Goal: Task Accomplishment & Management: Manage account settings

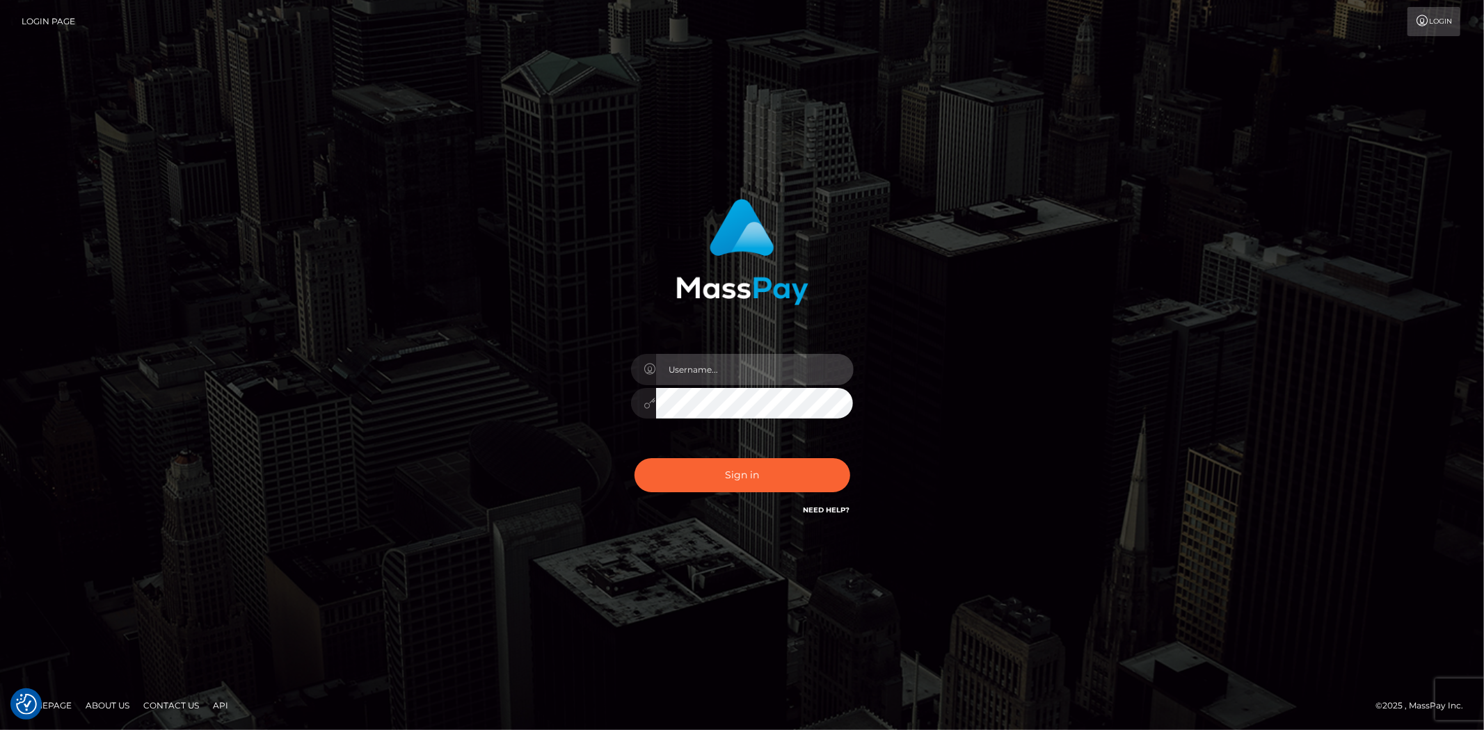
click at [707, 366] on input "text" at bounding box center [755, 369] width 198 height 31
type input "Bern.Spree"
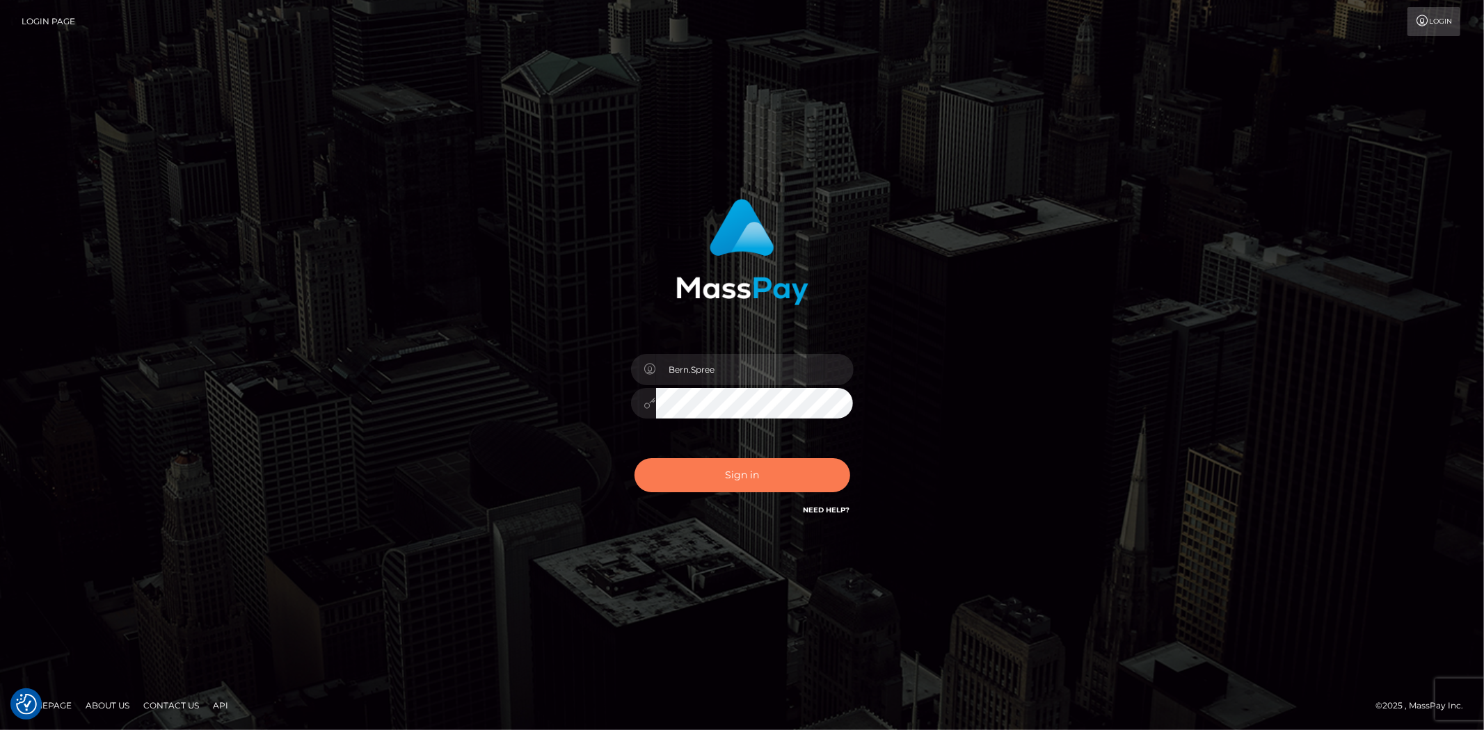
click at [680, 474] on button "Sign in" at bounding box center [742, 475] width 216 height 34
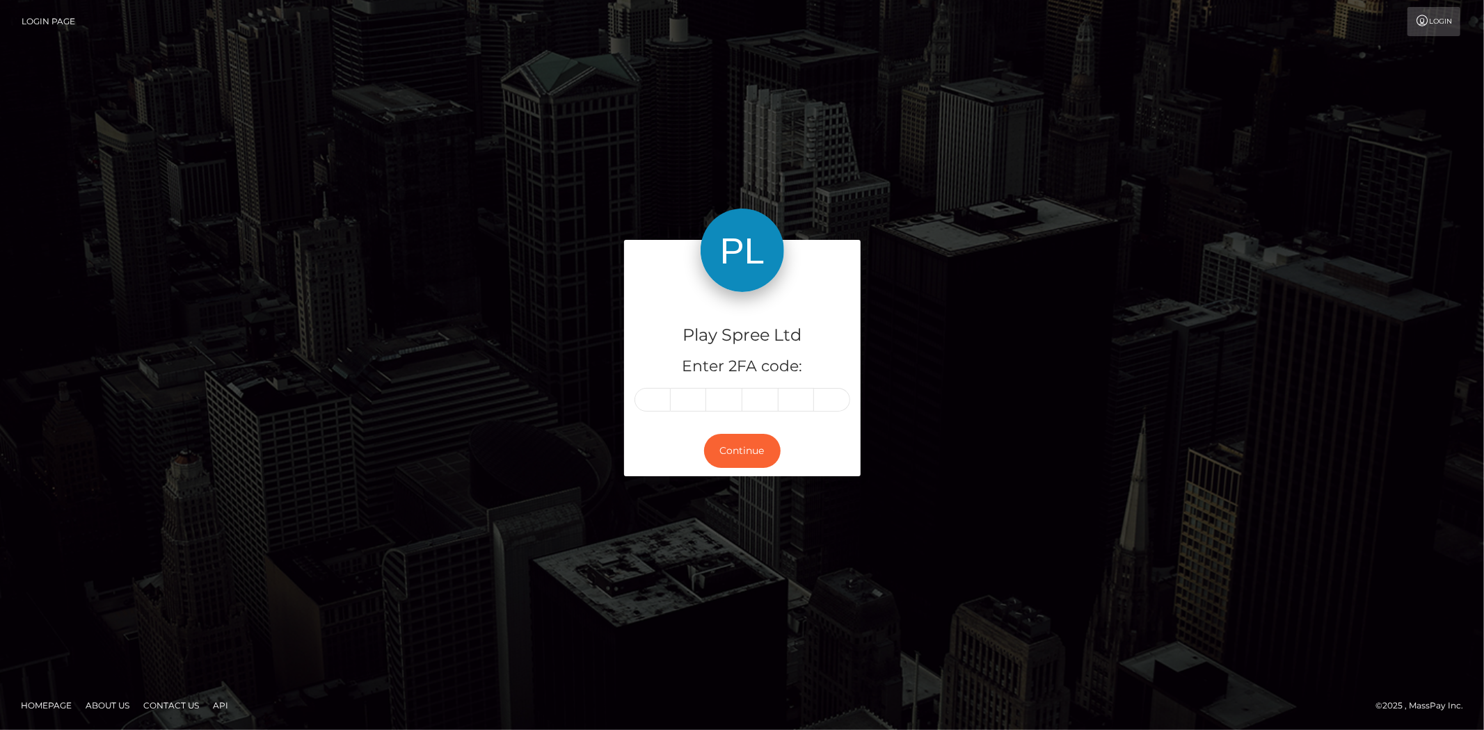
click at [650, 405] on input "text" at bounding box center [652, 400] width 36 height 24
type input "3"
type input "5"
type input "2"
type input "4"
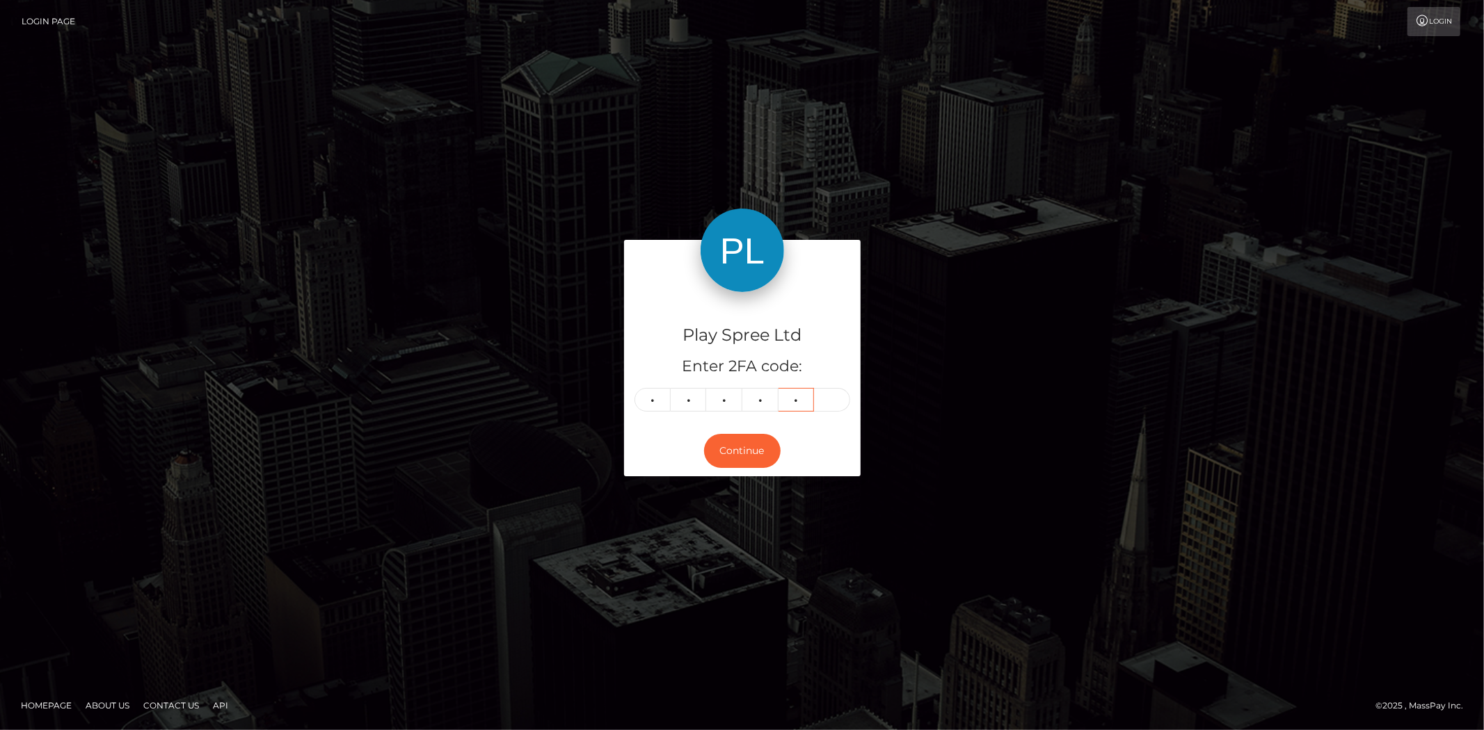
type input "9"
type input "7"
click at [751, 468] on button "Continue" at bounding box center [742, 451] width 77 height 34
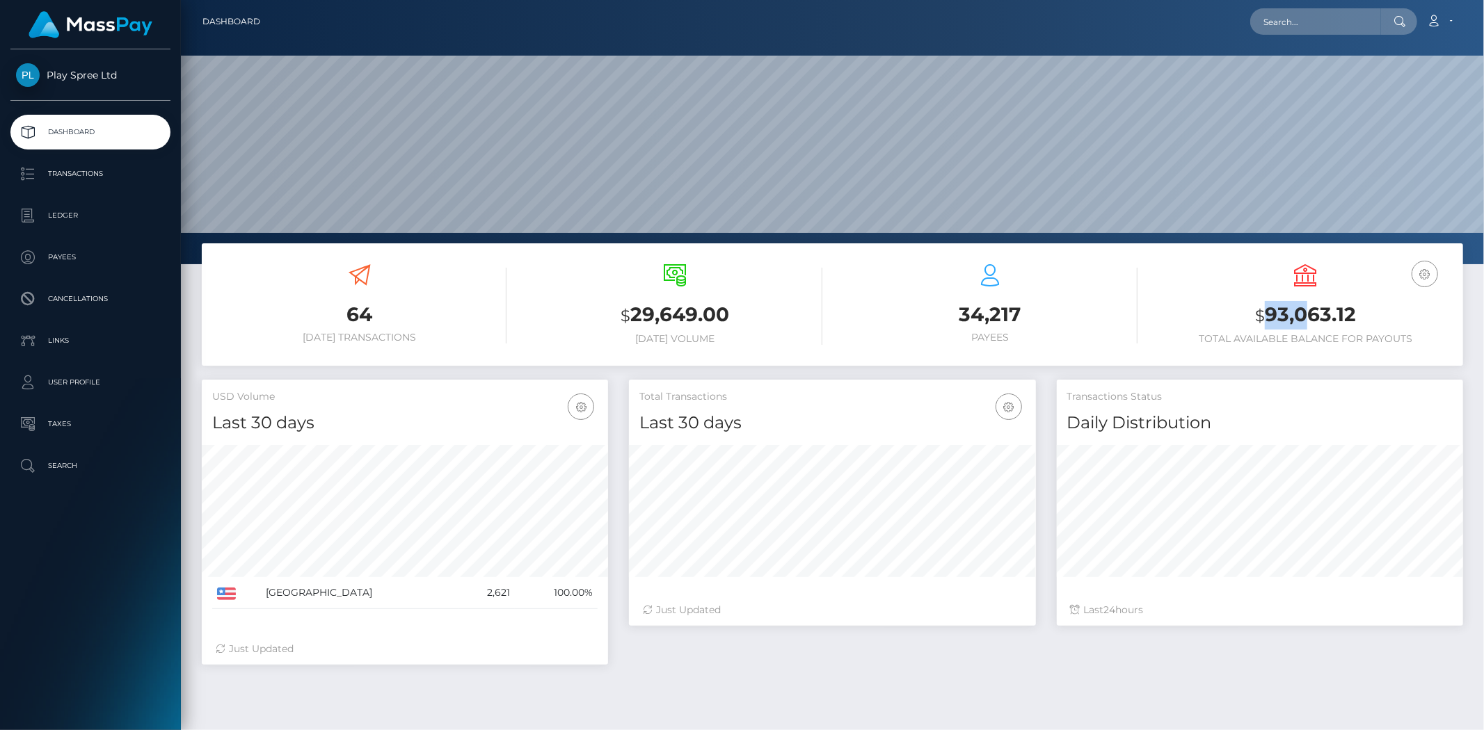
scroll to position [246, 406]
drag, startPoint x: 1268, startPoint y: 317, endPoint x: 1383, endPoint y: 316, distance: 115.5
click at [1383, 316] on h3 "$ 93,063.12" at bounding box center [1305, 315] width 294 height 29
copy h3 "93,063.12"
